Goal: Find specific page/section: Find specific page/section

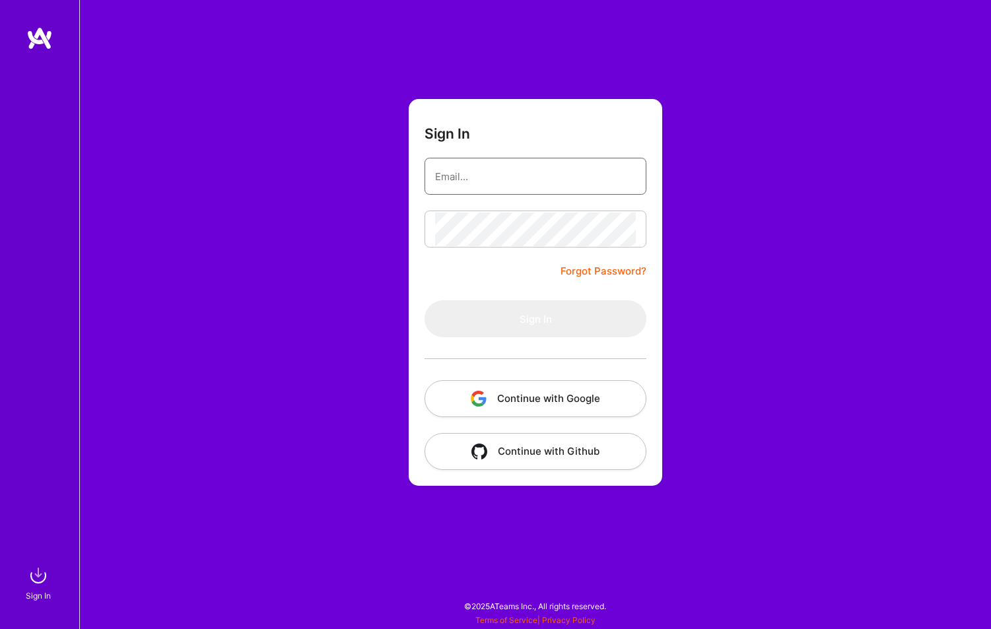
click at [438, 186] on input "email" at bounding box center [535, 177] width 201 height 34
type input "[EMAIL_ADDRESS][DOMAIN_NAME]"
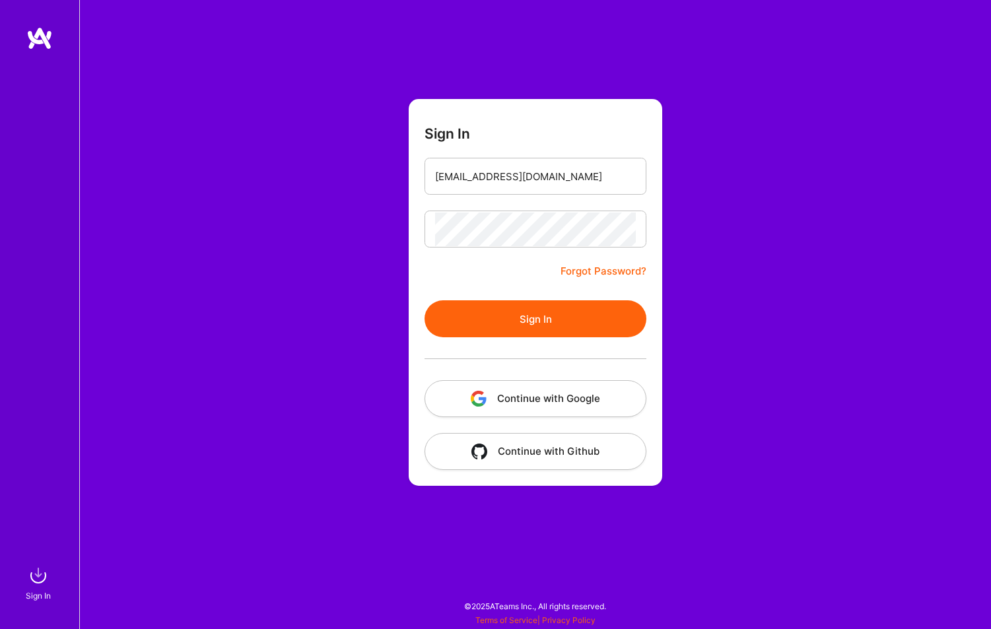
drag, startPoint x: 501, startPoint y: 304, endPoint x: 493, endPoint y: 299, distance: 9.5
click at [501, 304] on button "Sign In" at bounding box center [536, 318] width 222 height 37
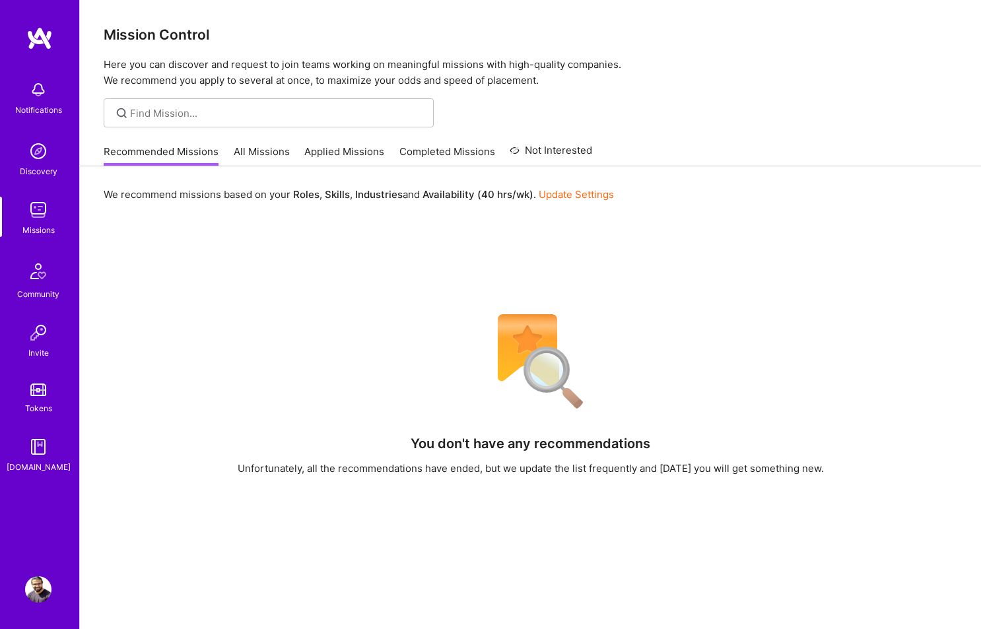
click at [285, 136] on div "Mission Control Here you can discover and request to join teams working on mean…" at bounding box center [530, 412] width 901 height 825
click at [267, 153] on link "All Missions" at bounding box center [262, 156] width 56 height 22
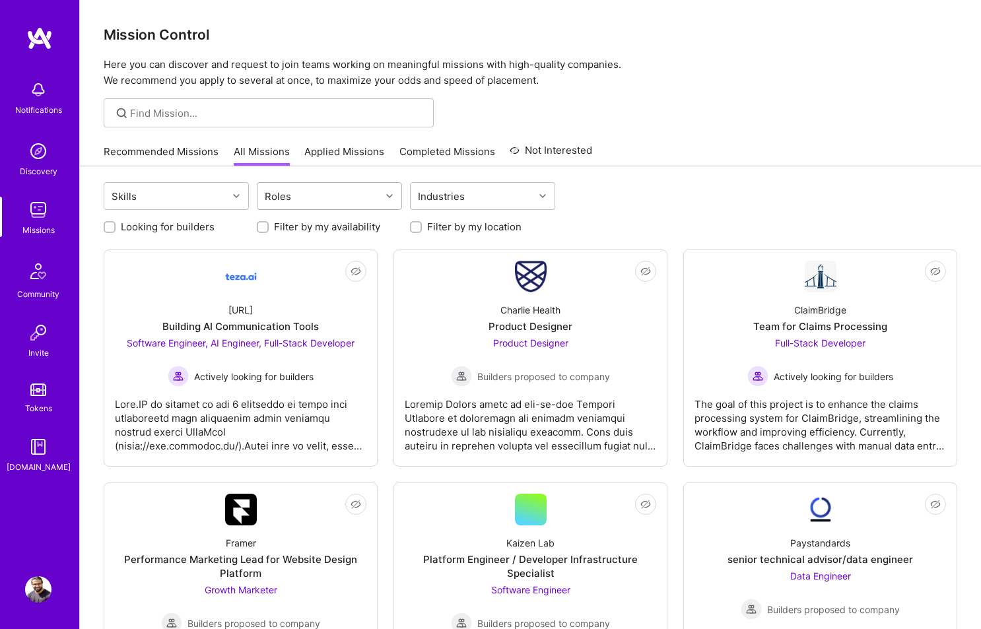
click at [285, 203] on div "Roles" at bounding box center [277, 196] width 33 height 19
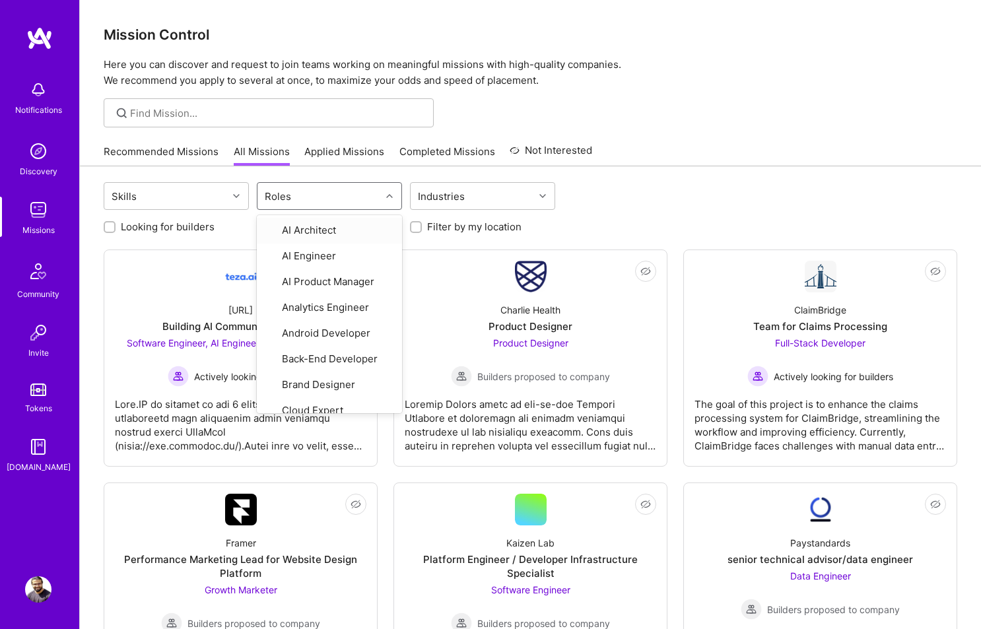
click at [285, 203] on div "Roles" at bounding box center [277, 196] width 33 height 19
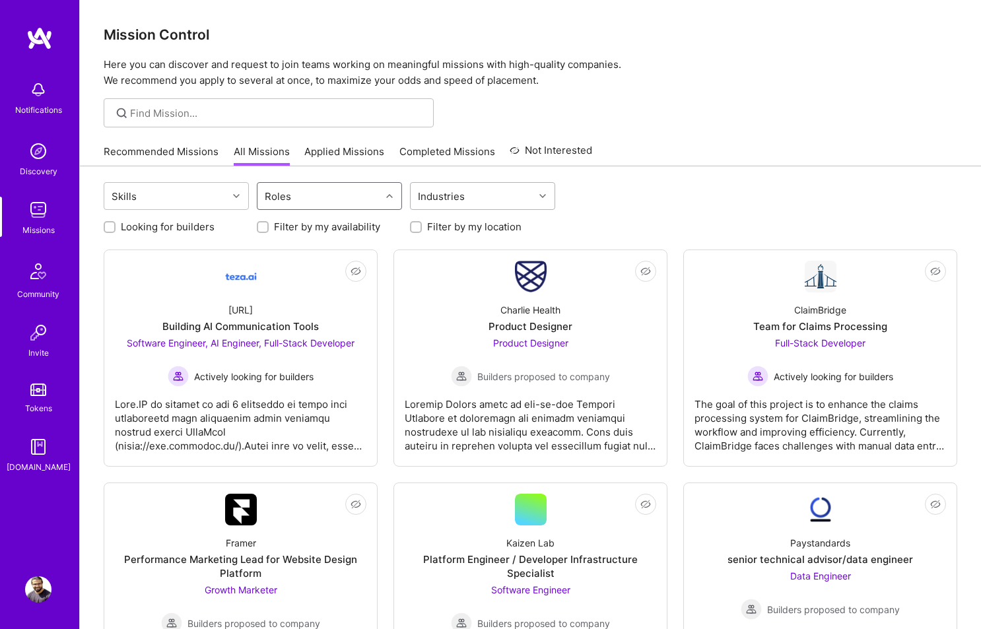
click at [530, 195] on div "Industries" at bounding box center [472, 196] width 123 height 26
click at [159, 195] on div "Skills" at bounding box center [165, 196] width 123 height 26
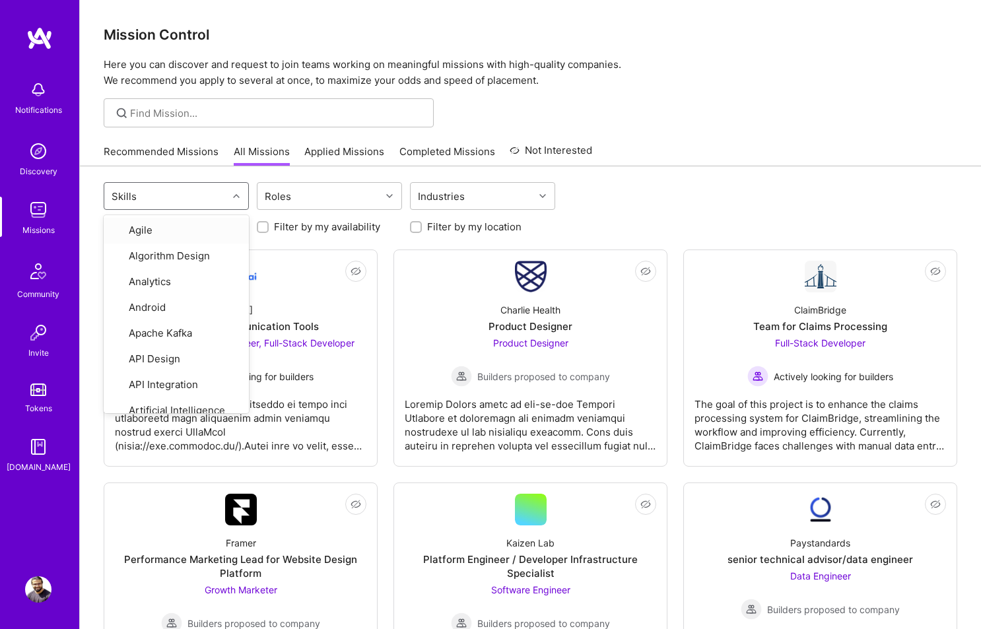
click at [159, 195] on div "Skills" at bounding box center [165, 196] width 123 height 26
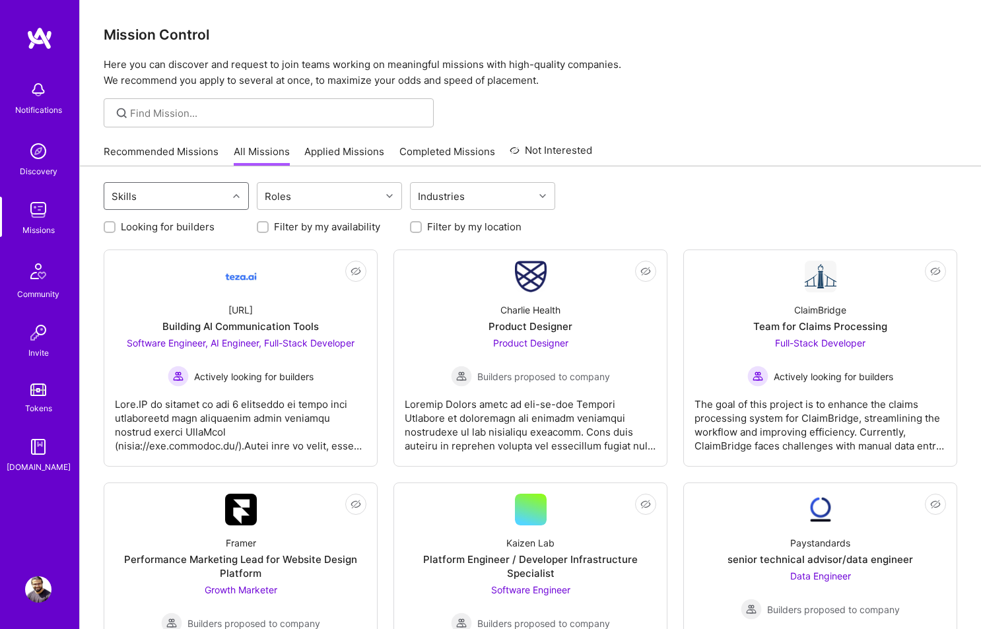
click at [139, 225] on label "Looking for builders" at bounding box center [168, 227] width 94 height 14
click at [116, 225] on input "Looking for builders" at bounding box center [110, 227] width 9 height 9
checkbox input "true"
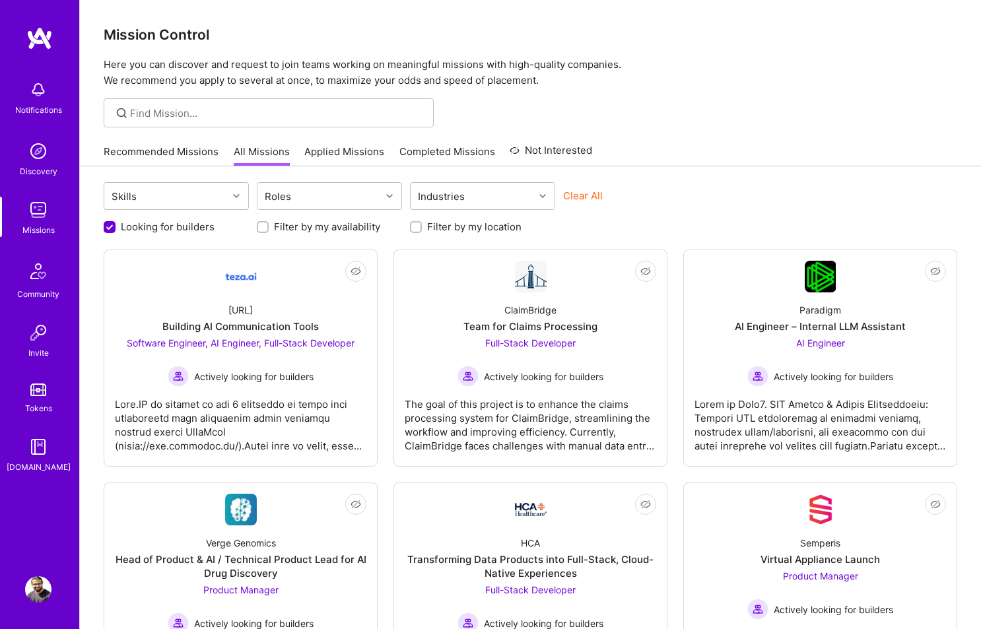
click at [427, 225] on label "Filter by my location" at bounding box center [474, 227] width 94 height 14
click at [422, 225] on input "Filter by my location" at bounding box center [417, 227] width 9 height 9
checkbox input "true"
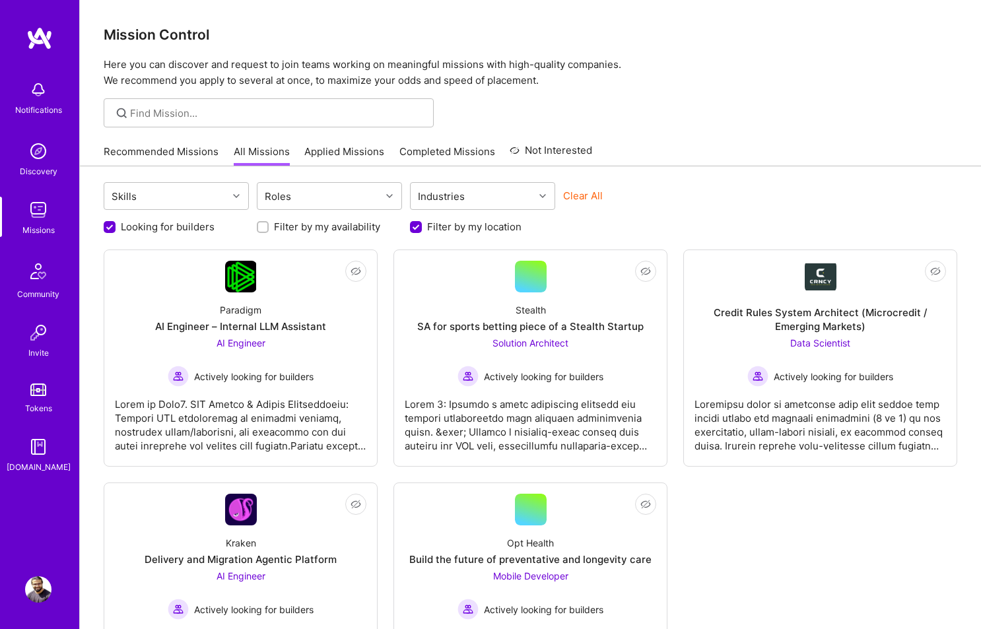
click at [357, 156] on link "Applied Missions" at bounding box center [344, 156] width 80 height 22
